Goal: Task Accomplishment & Management: Check status

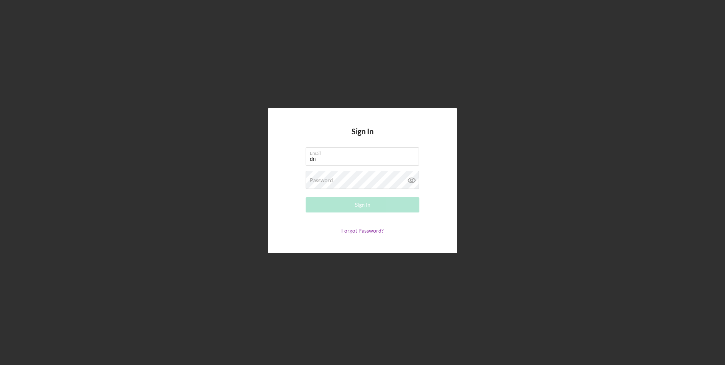
type input "[EMAIL_ADDRESS][DOMAIN_NAME]"
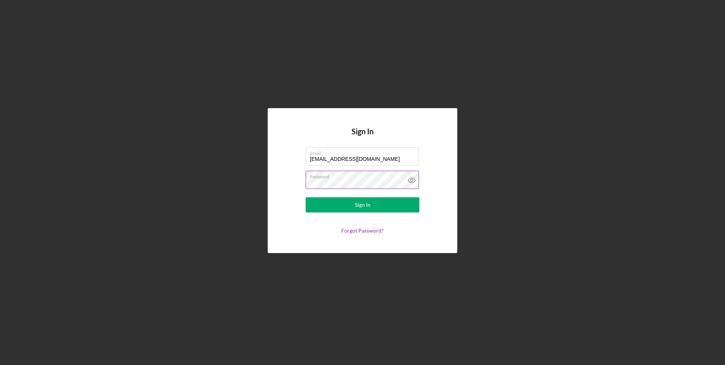
click at [306, 197] on button "Sign In" at bounding box center [363, 204] width 114 height 15
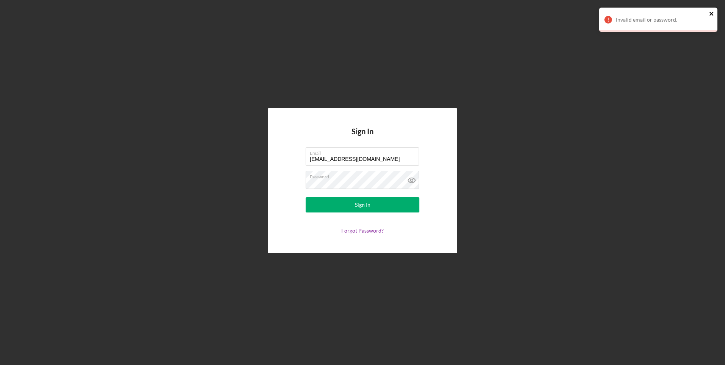
click at [711, 12] on icon "close" at bounding box center [711, 14] width 5 height 6
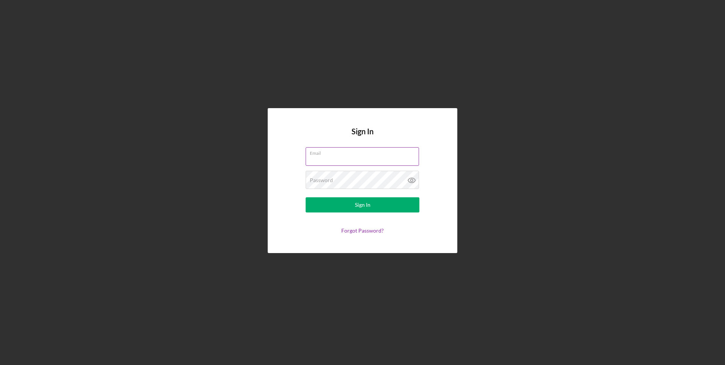
click at [352, 158] on input "Email" at bounding box center [362, 156] width 113 height 18
type input "[EMAIL_ADDRESS][DOMAIN_NAME]"
click at [306, 197] on button "Sign In" at bounding box center [363, 204] width 114 height 15
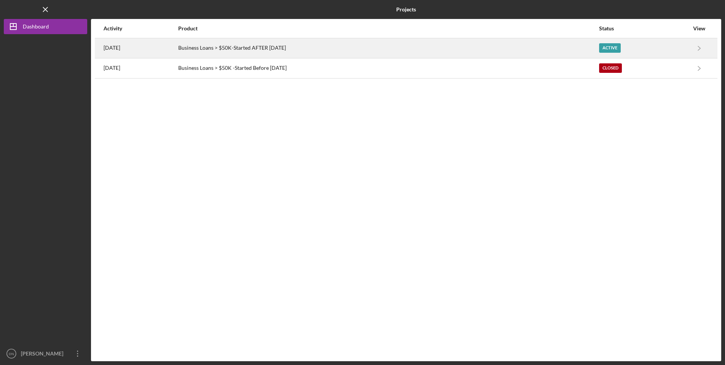
click at [681, 46] on div "Active" at bounding box center [644, 48] width 90 height 19
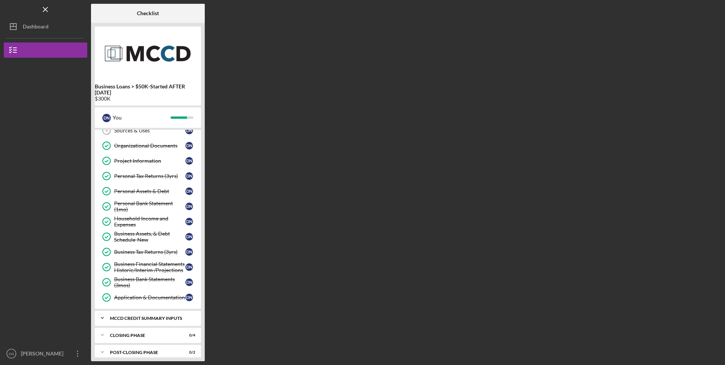
scroll to position [122, 0]
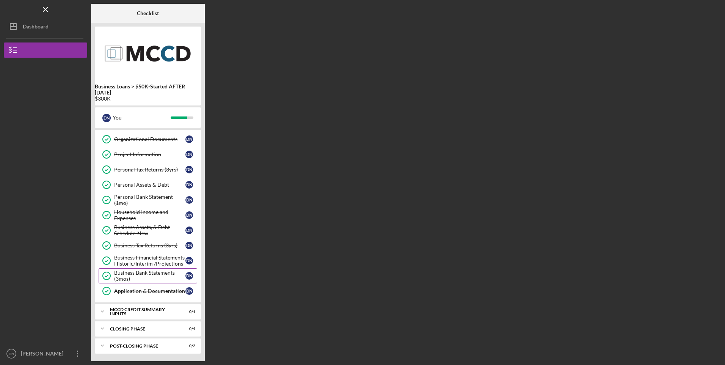
click at [146, 272] on div "Business Bank Statements (3mos)" at bounding box center [149, 276] width 71 height 12
